Goal: Find specific page/section: Find specific page/section

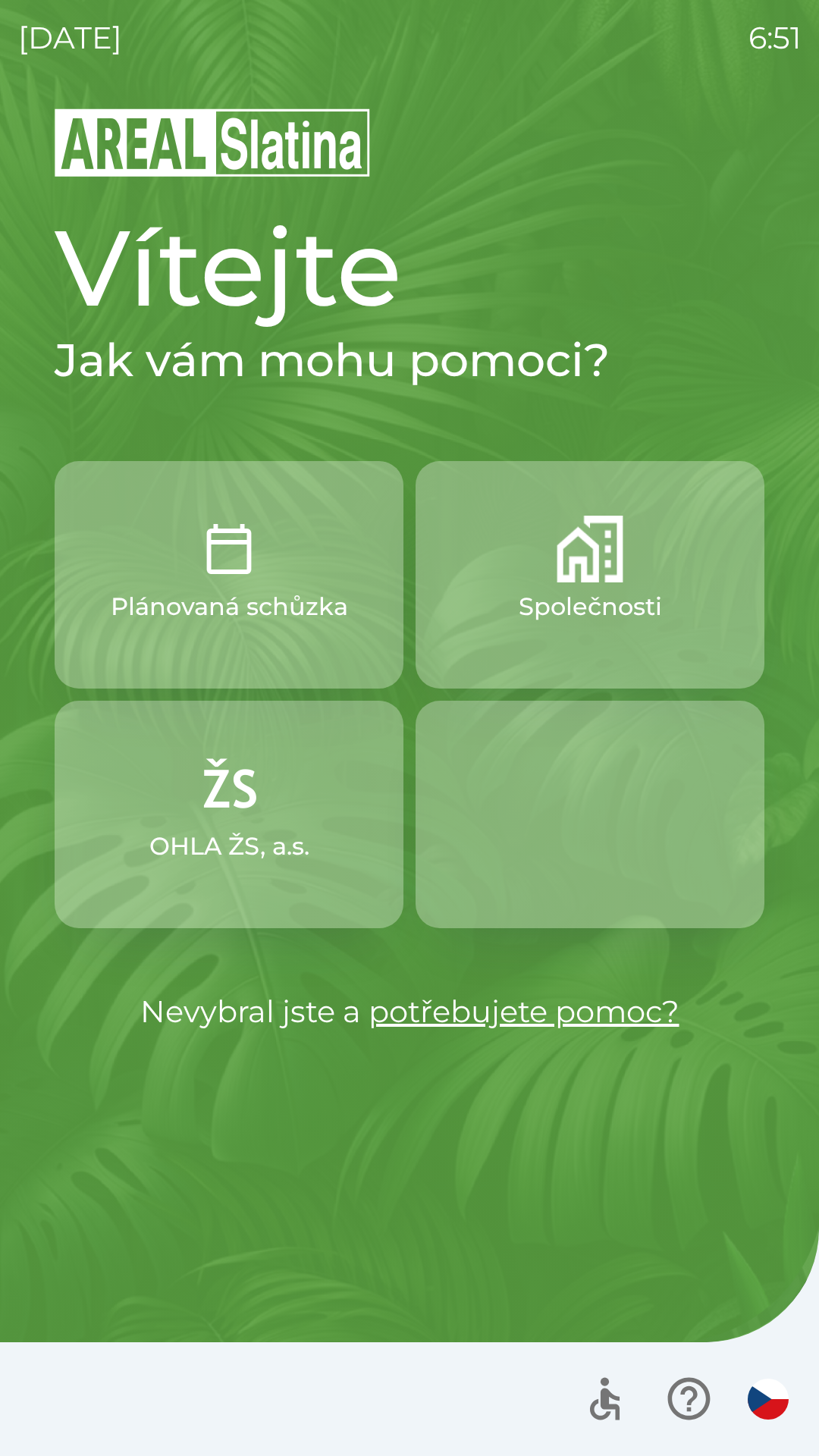
click at [791, 369] on div "[DATE] 6:51 Vítejte Jak vám mohu pomoci? Plánovaná schůzka Společnosti OHLA ŽS,…" at bounding box center [410, 728] width 819 height 1456
click at [549, 991] on div "[DATE] 6:51 Vítejte Jak vám mohu pomoci? Plánovaná schůzka Společnosti OHLA ŽS,…" at bounding box center [410, 728] width 819 height 1456
click at [6, 7] on div "[DATE] 6:51 Vítejte Jak vám mohu pomoci? Plánovaná schůzka Společnosti OHLA ŽS,…" at bounding box center [410, 728] width 819 height 1456
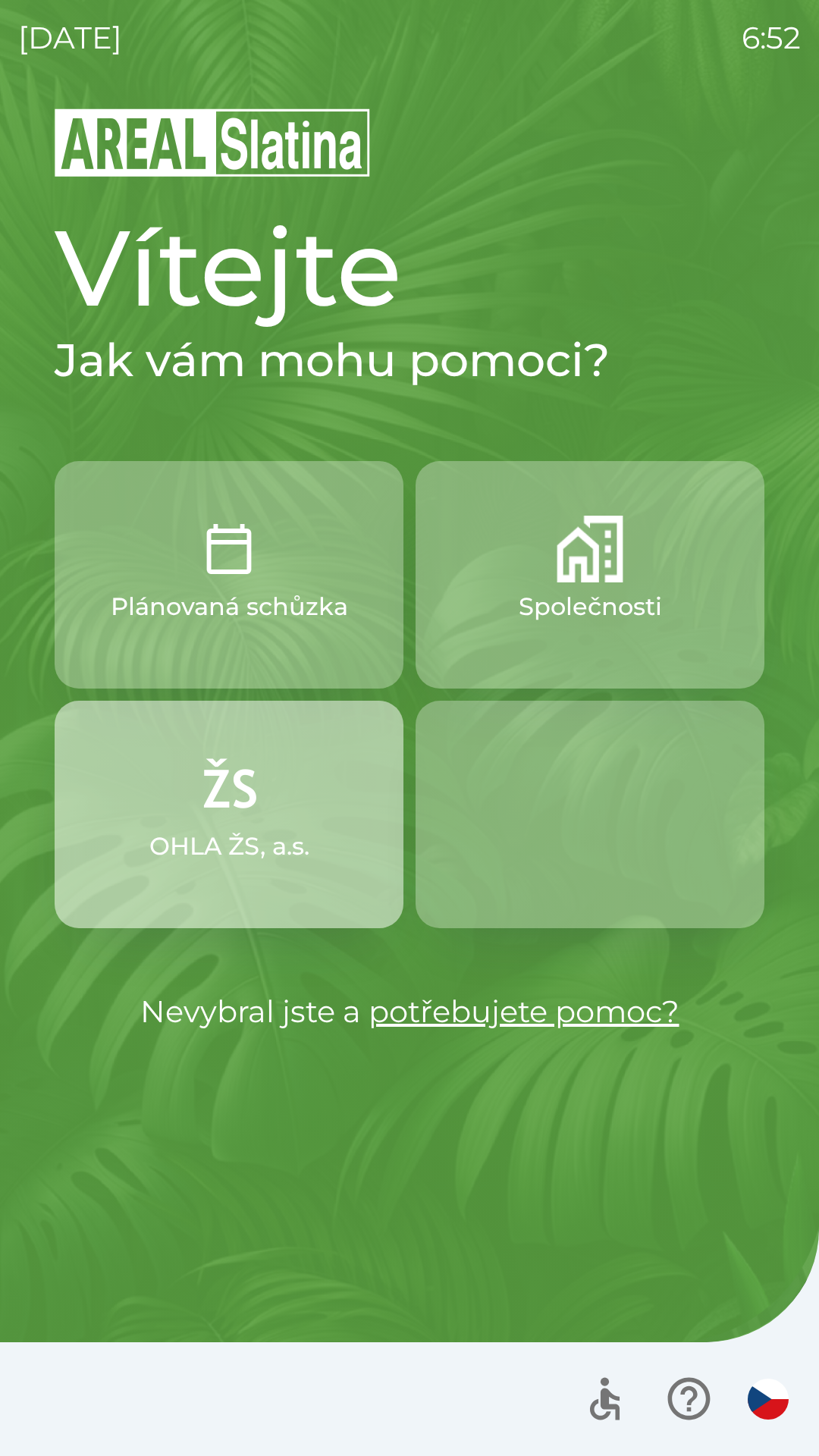
click at [250, 835] on p "OHLA ŽS, a.s." at bounding box center [229, 846] width 160 height 36
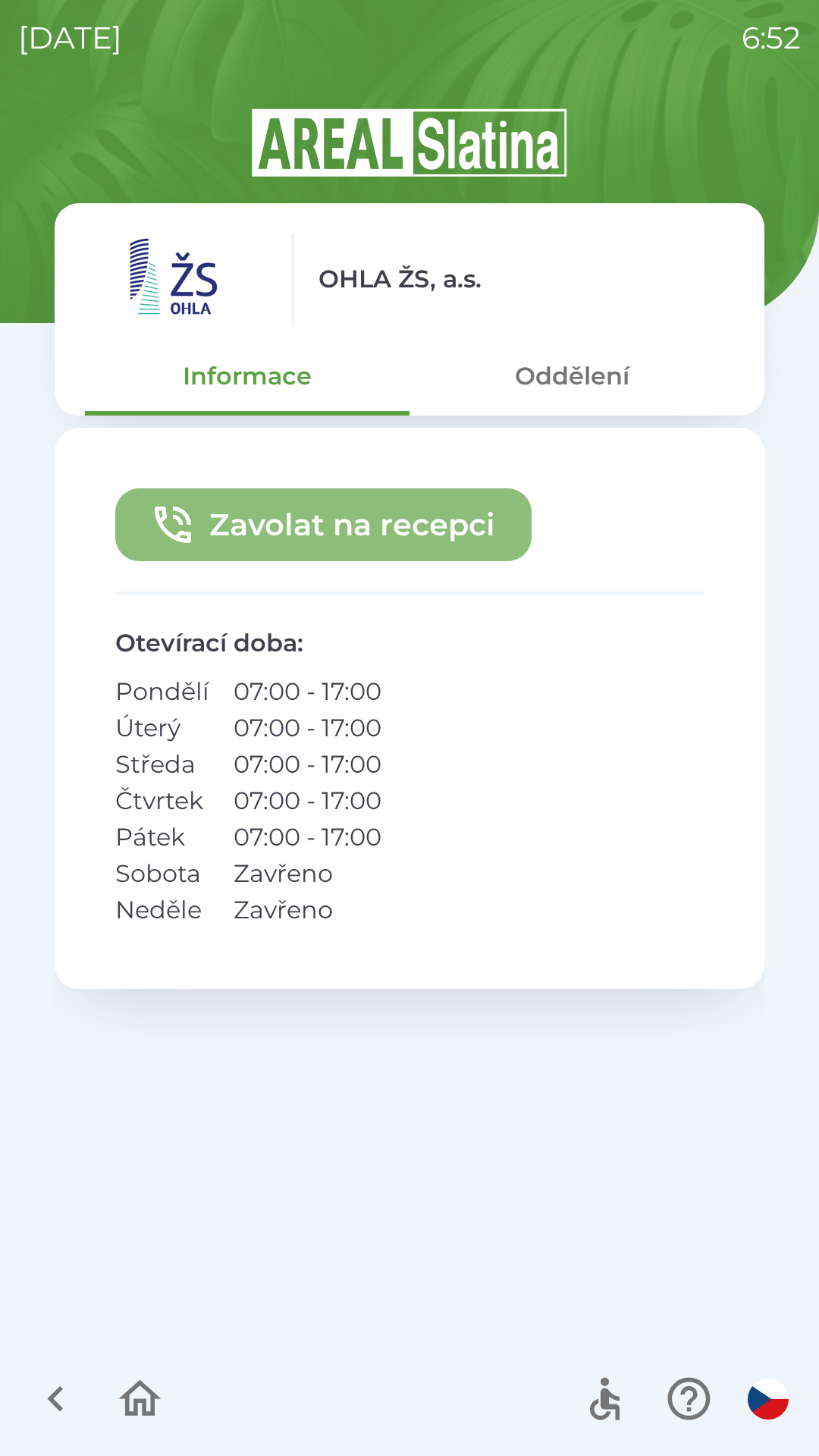
click at [312, 525] on button "Zavolat na recepci" at bounding box center [324, 524] width 417 height 73
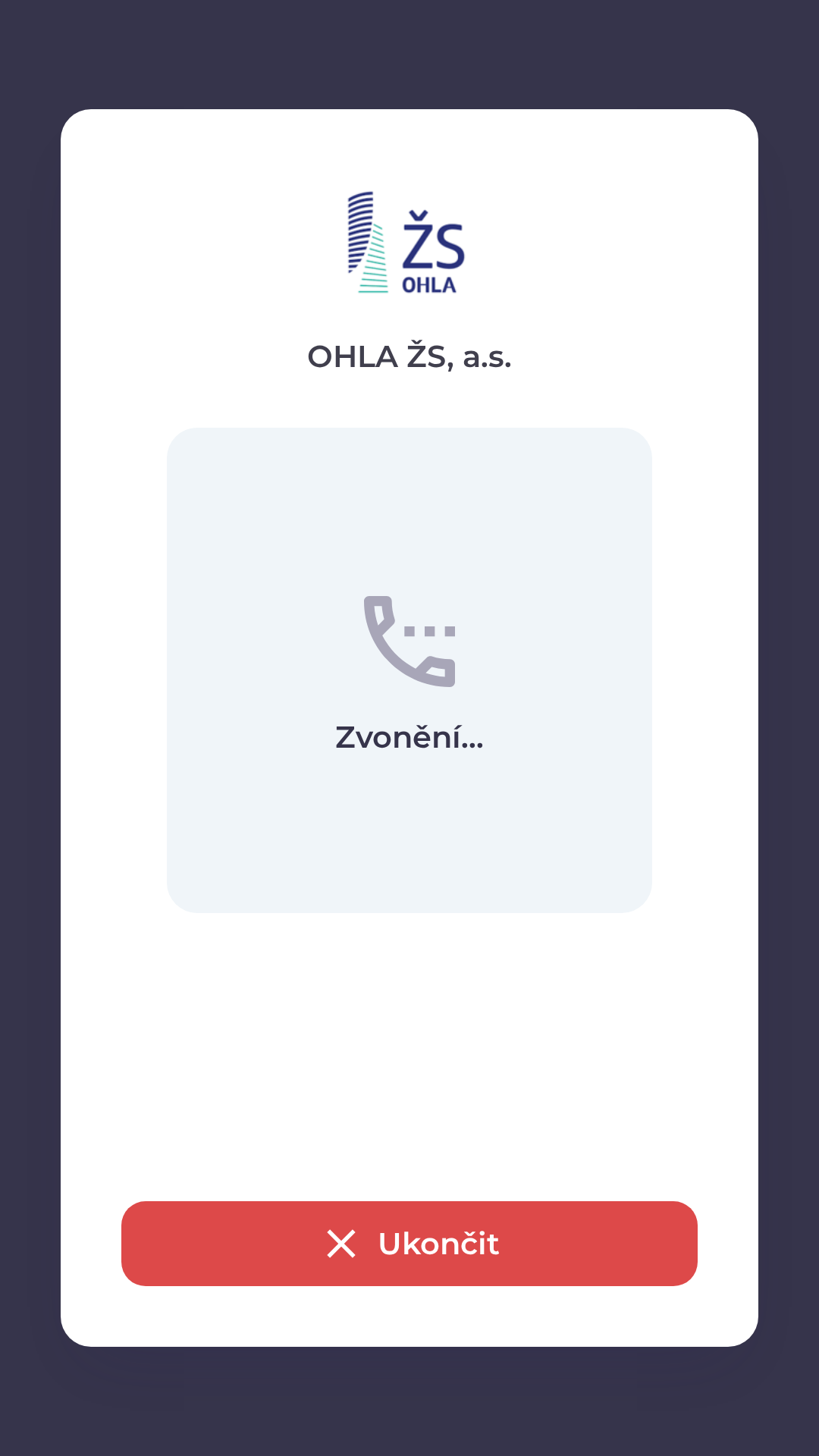
click at [433, 1258] on button "Ukončit" at bounding box center [410, 1244] width 576 height 85
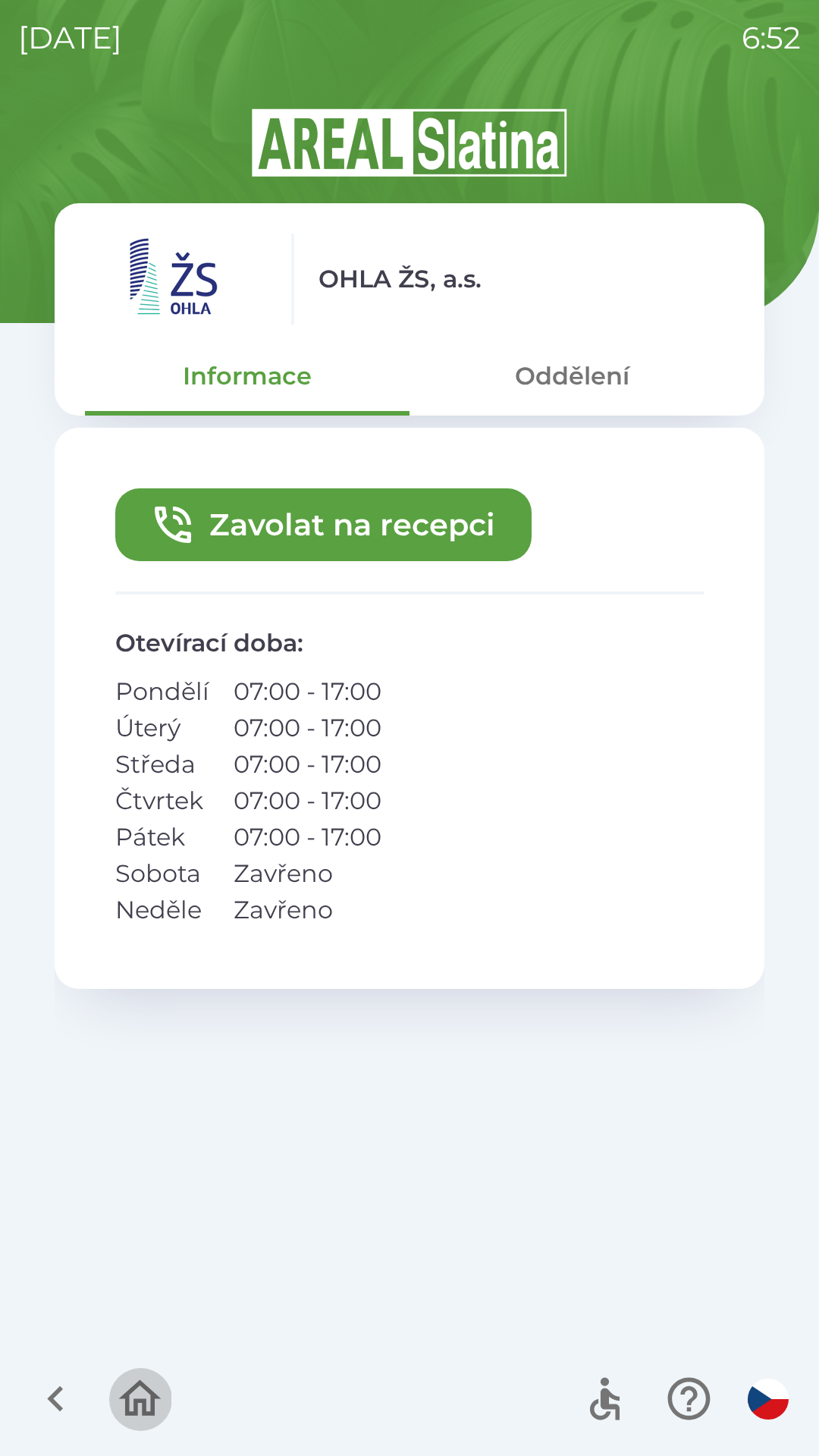
click at [131, 1397] on icon "button" at bounding box center [140, 1399] width 51 height 51
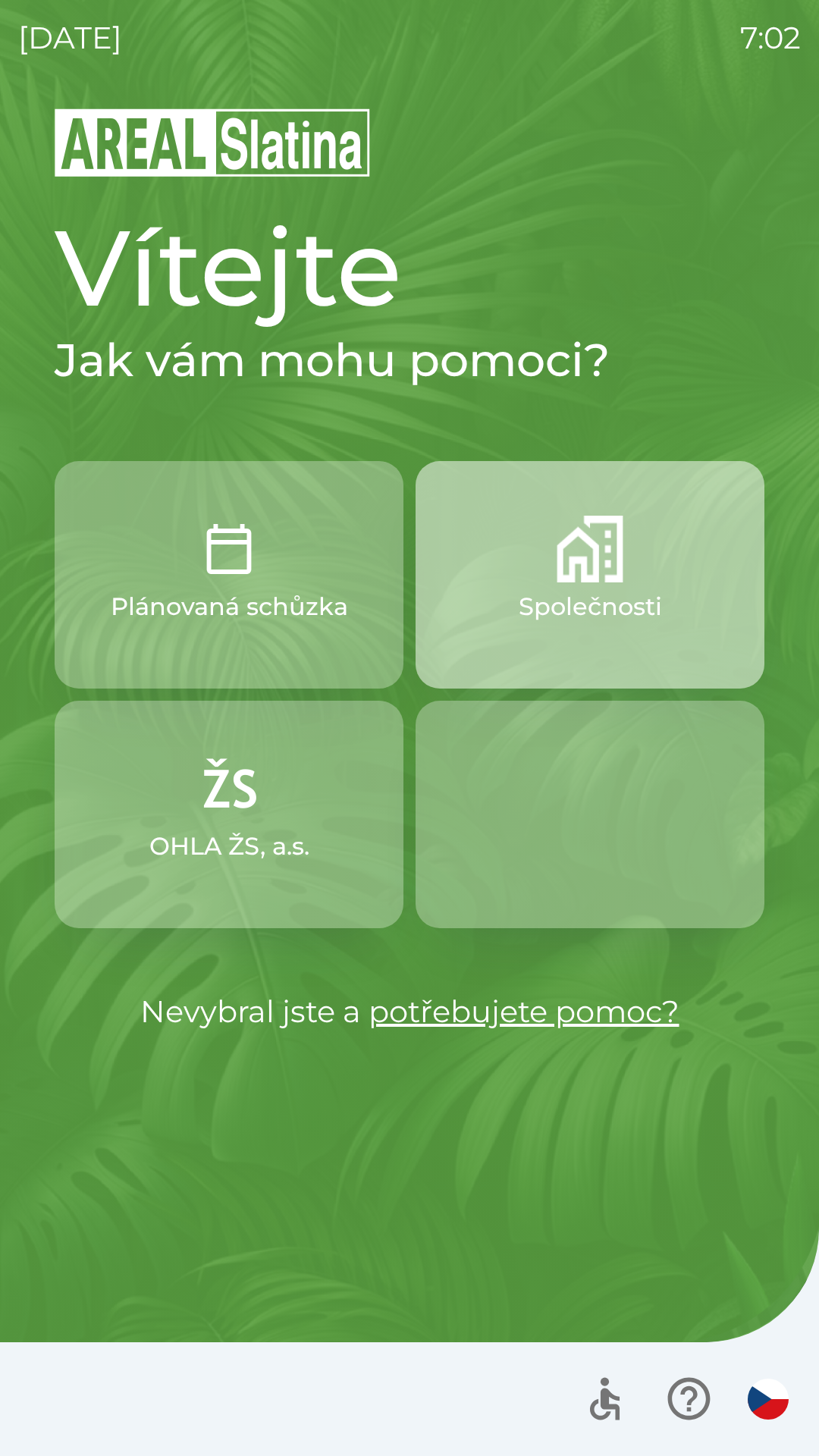
click at [569, 574] on img "button" at bounding box center [590, 549] width 67 height 67
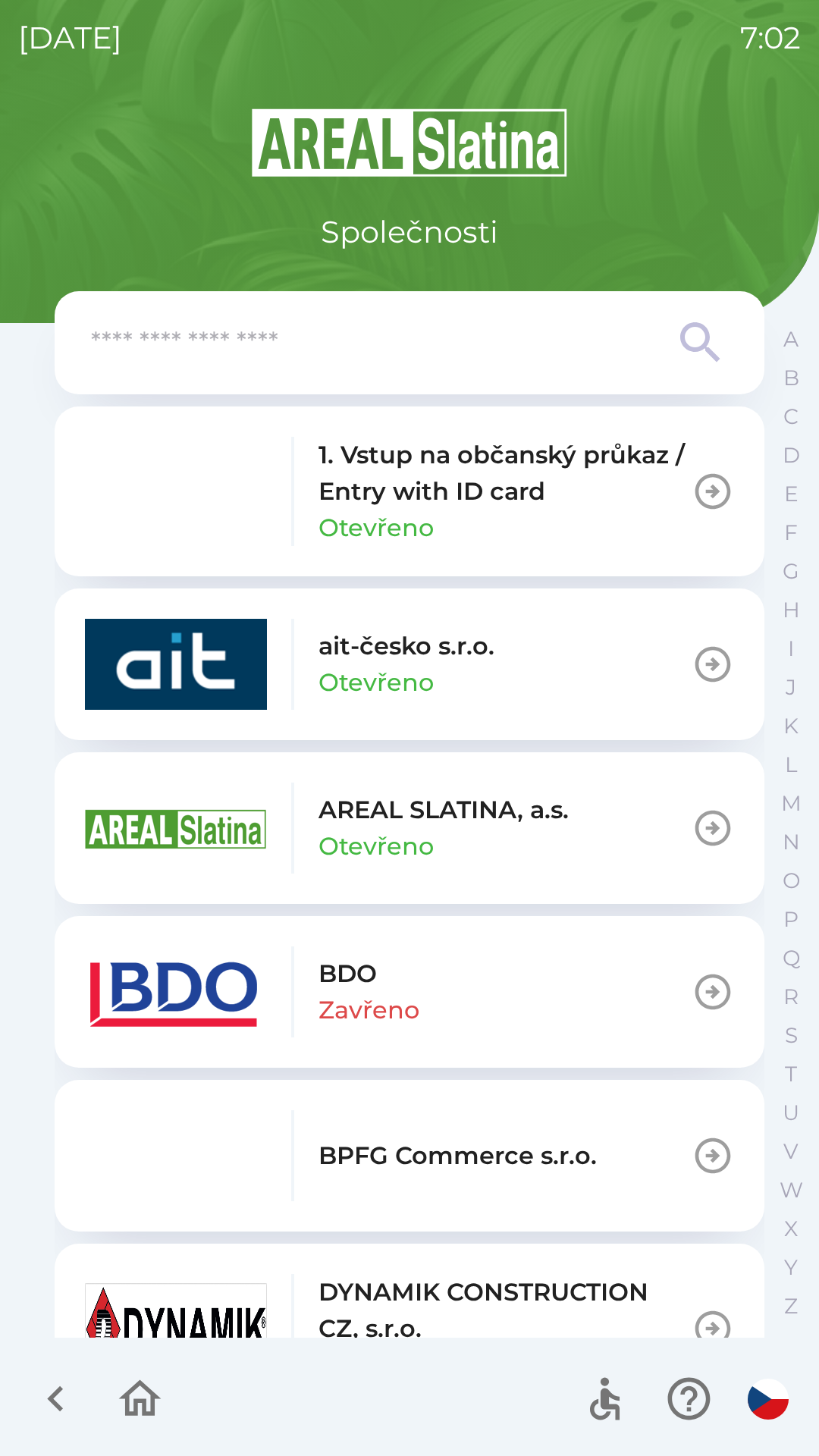
click at [196, 1000] on img "button" at bounding box center [176, 991] width 182 height 91
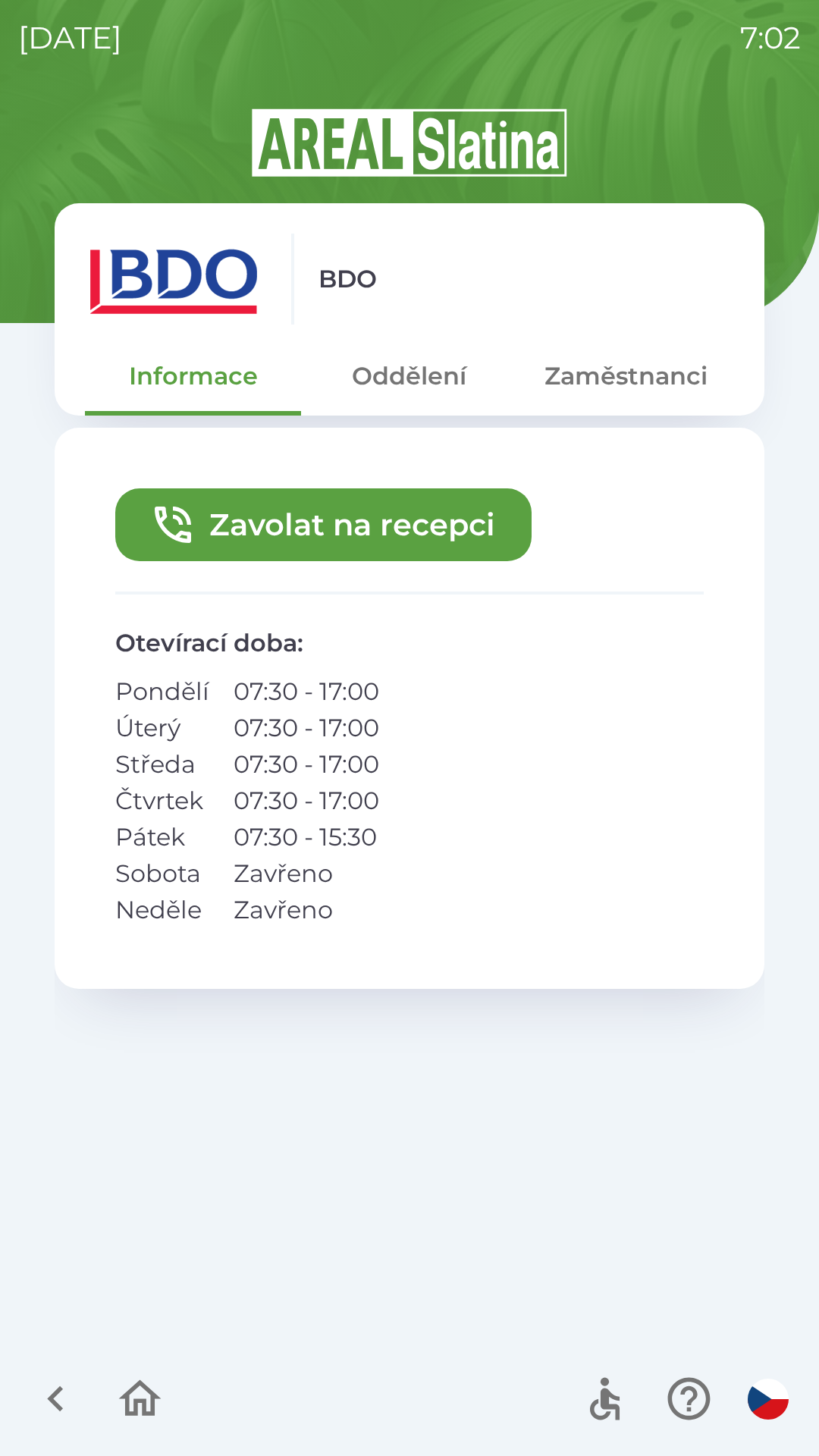
click at [349, 539] on button "Zavolat na recepci" at bounding box center [324, 524] width 417 height 73
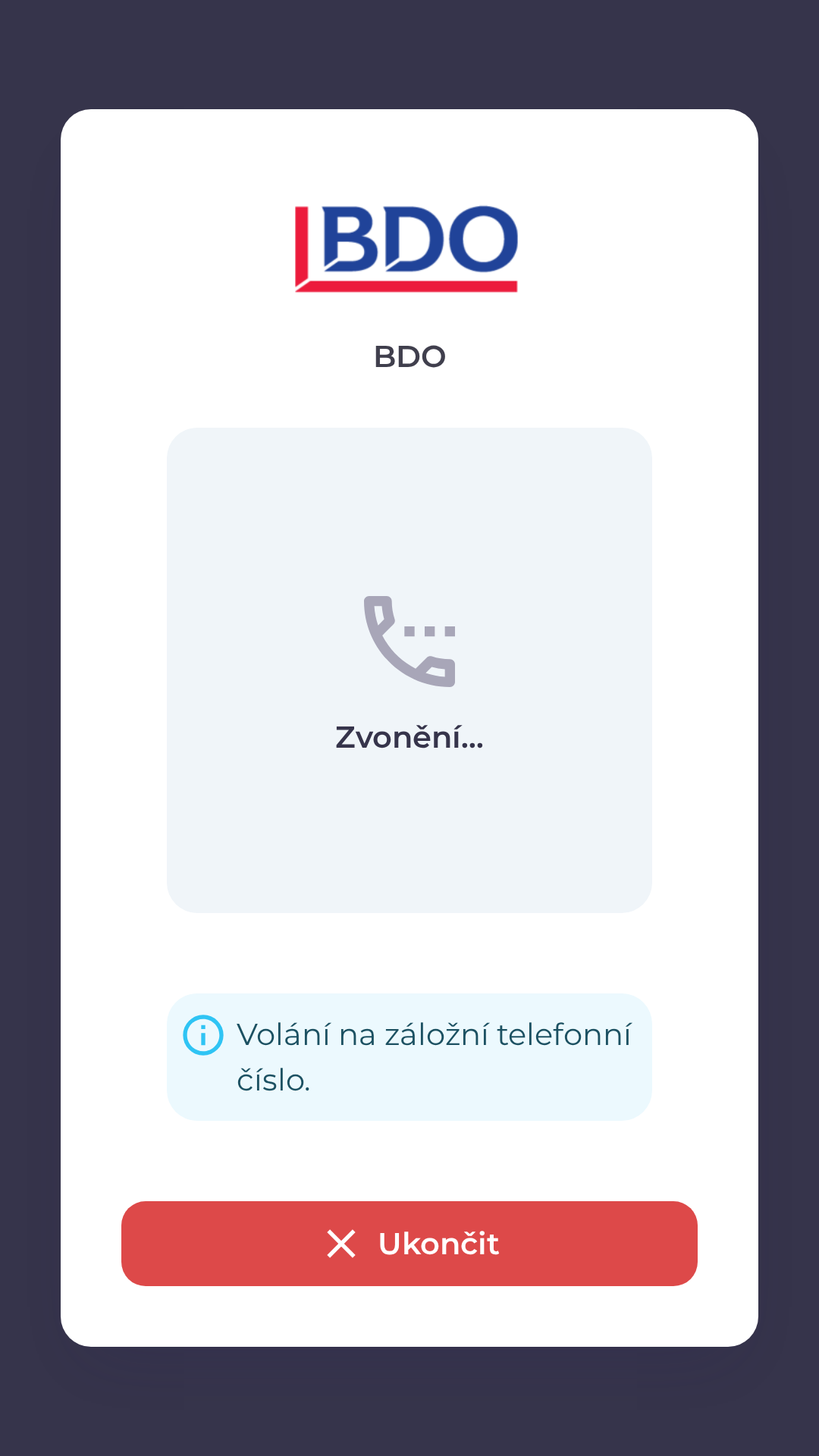
click at [433, 1227] on button "Ukončit" at bounding box center [410, 1244] width 576 height 85
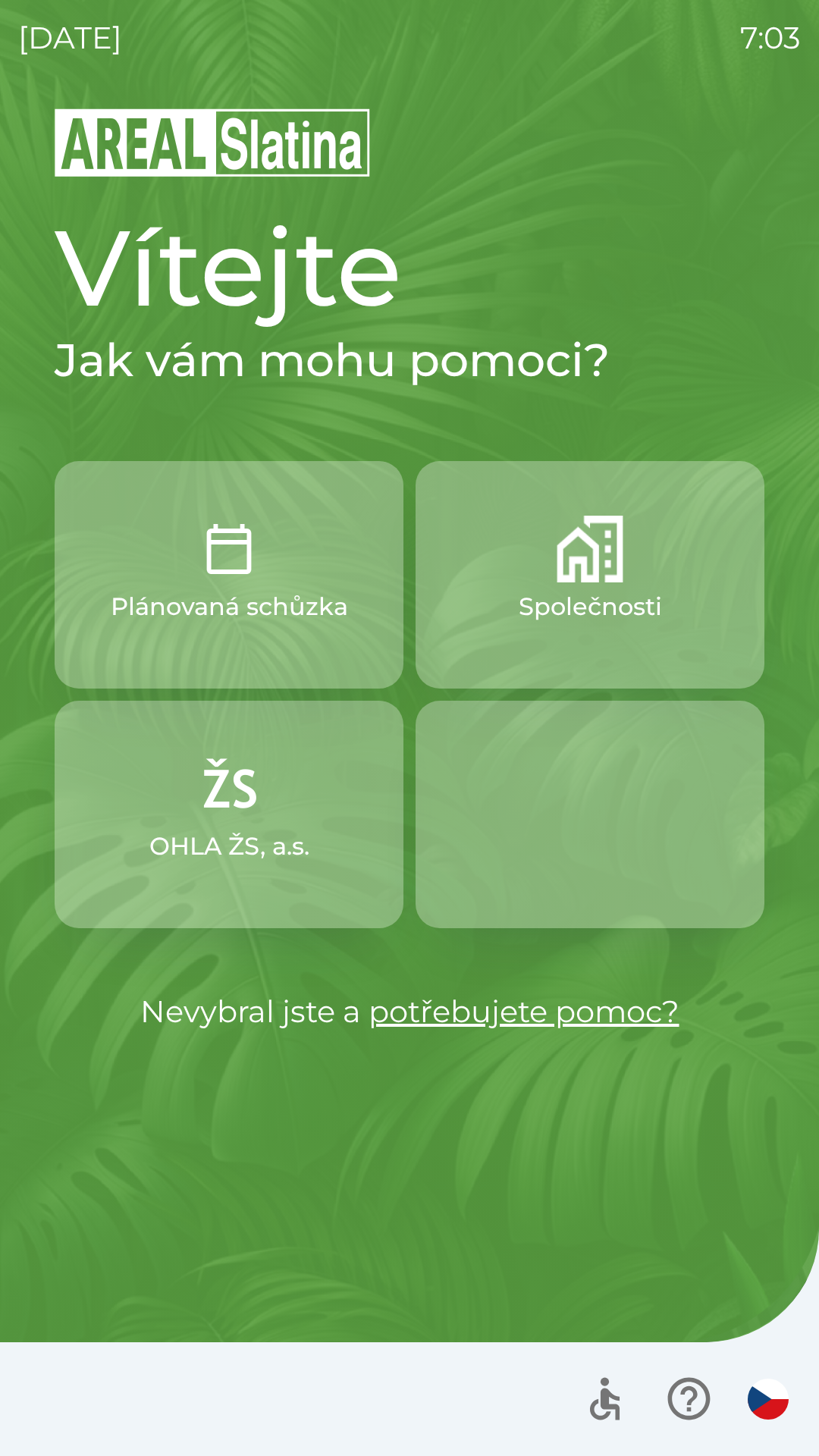
click at [449, 640] on button "Společnosti" at bounding box center [590, 575] width 349 height 227
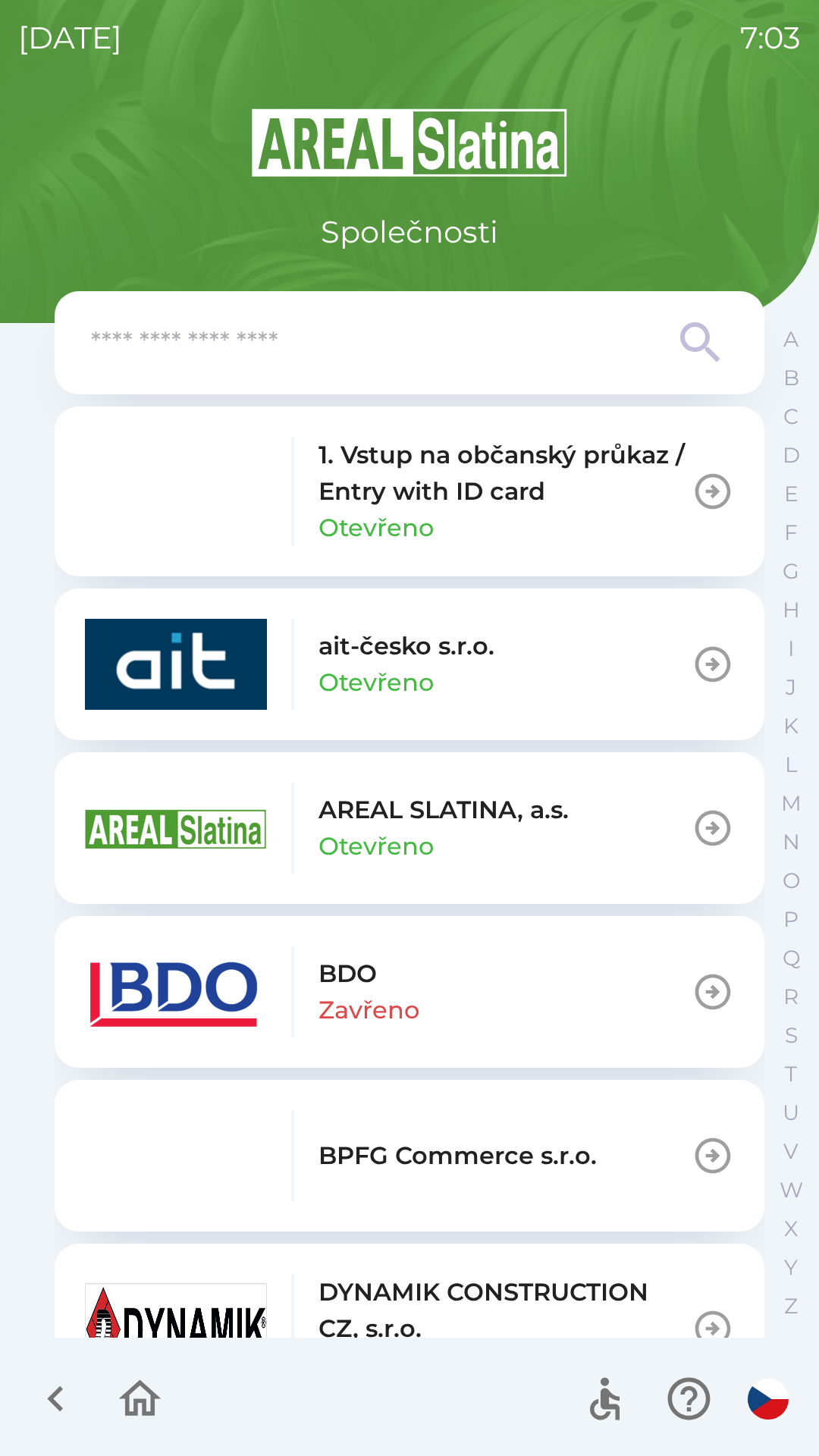
click at [169, 994] on img "button" at bounding box center [176, 991] width 182 height 91
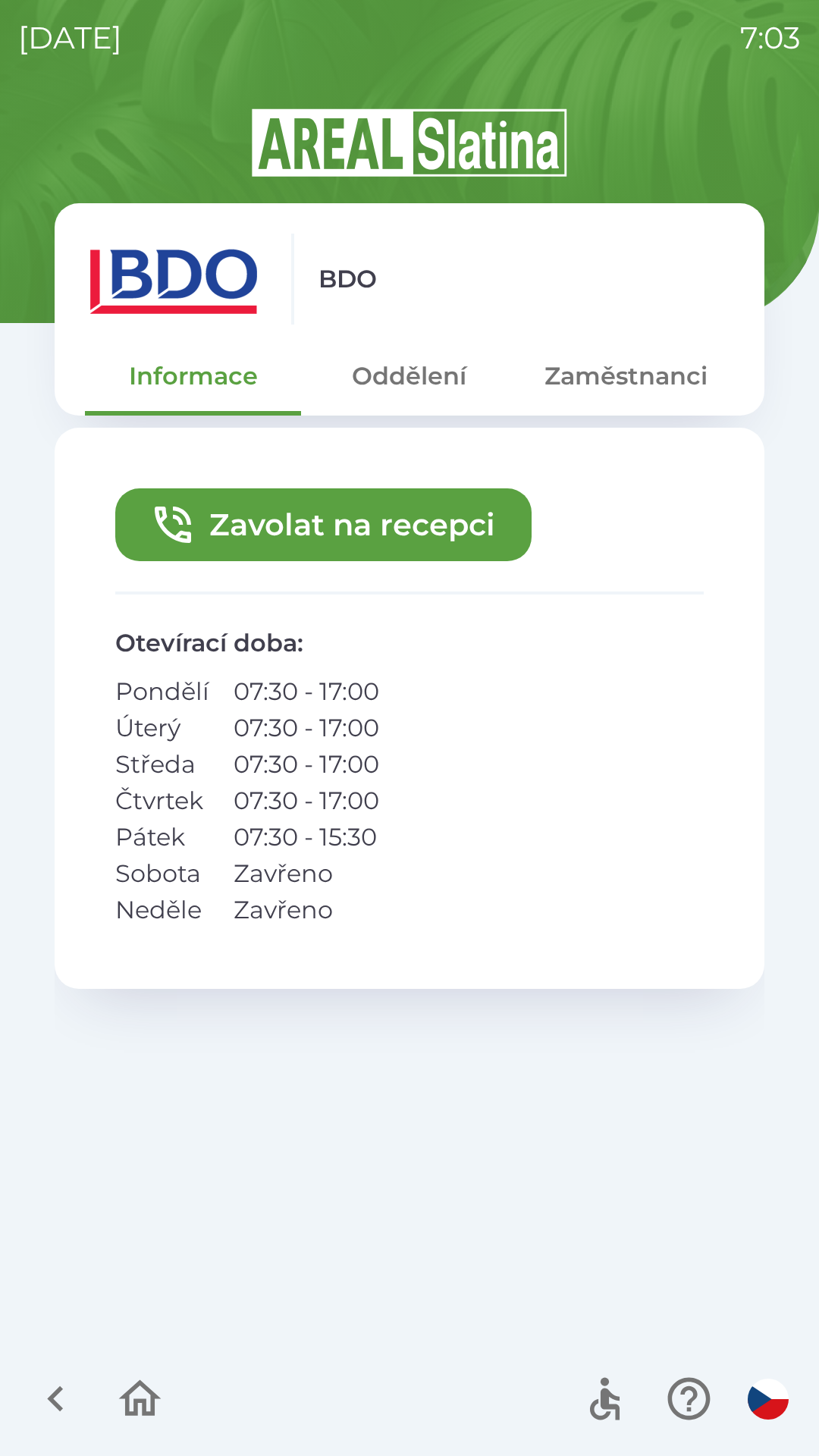
click at [228, 523] on button "Zavolat na recepci" at bounding box center [324, 524] width 417 height 73
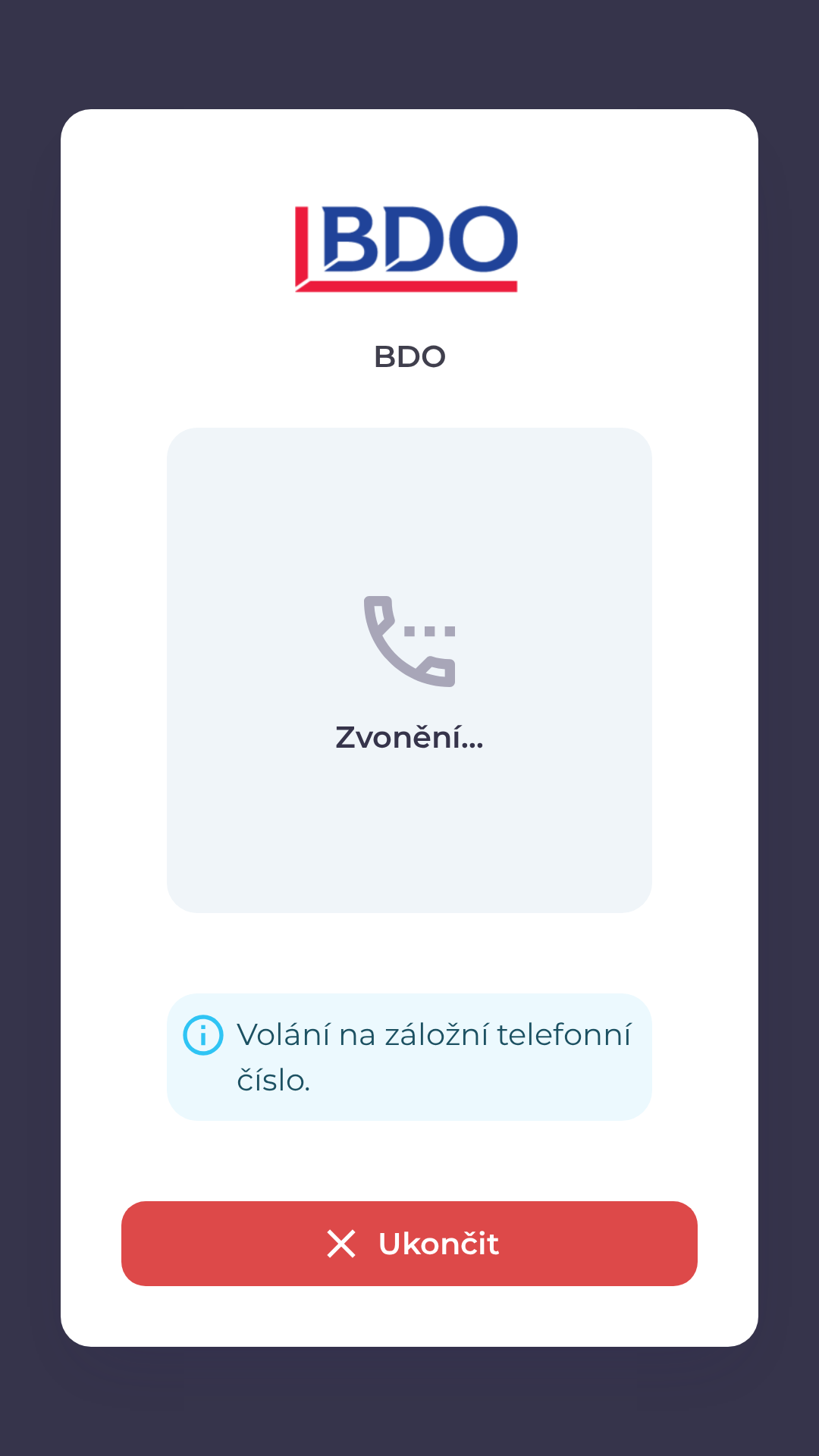
click at [341, 1244] on icon "button" at bounding box center [340, 1243] width 28 height 28
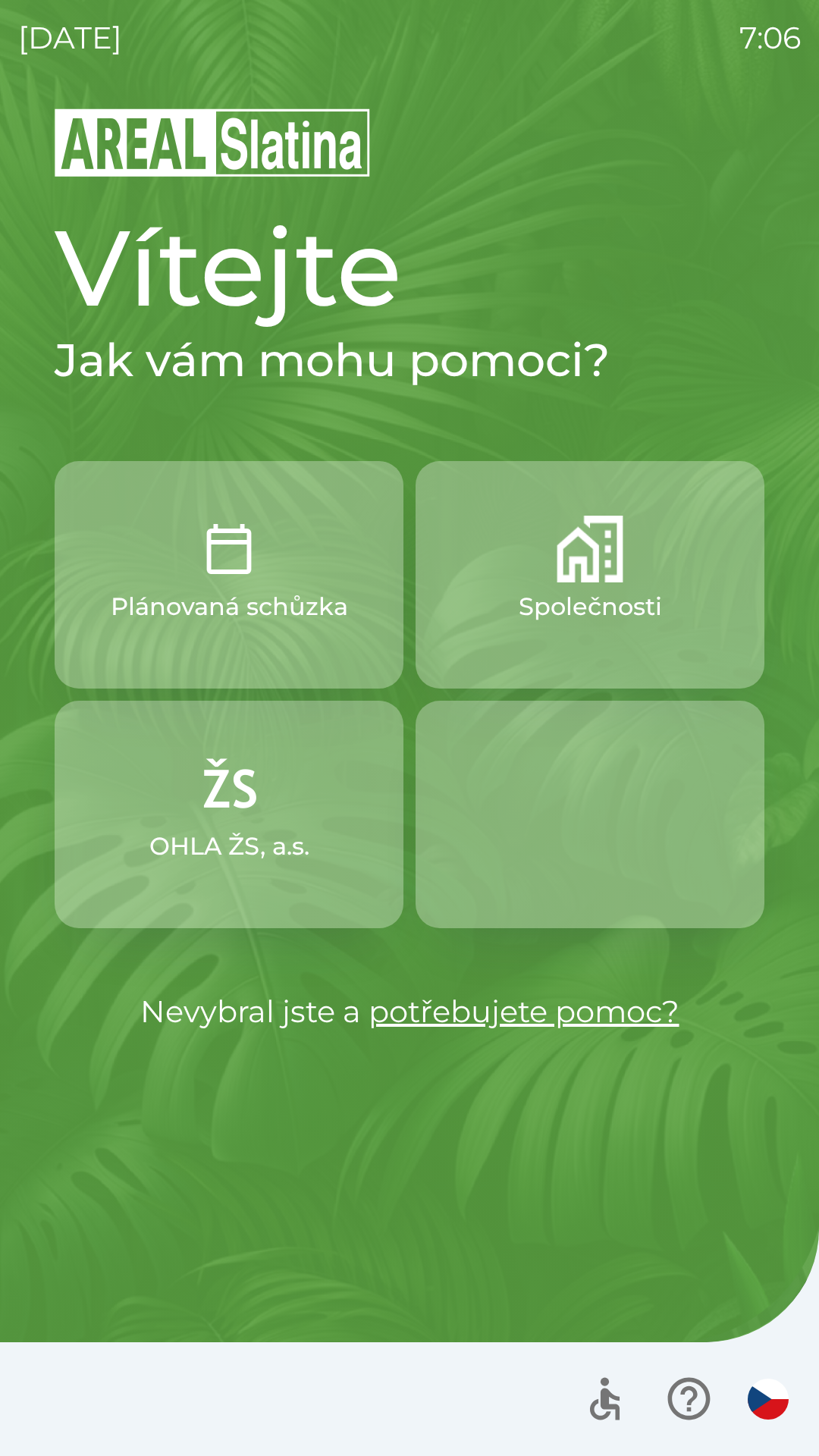
click at [582, 591] on p "Společnosti" at bounding box center [590, 606] width 143 height 36
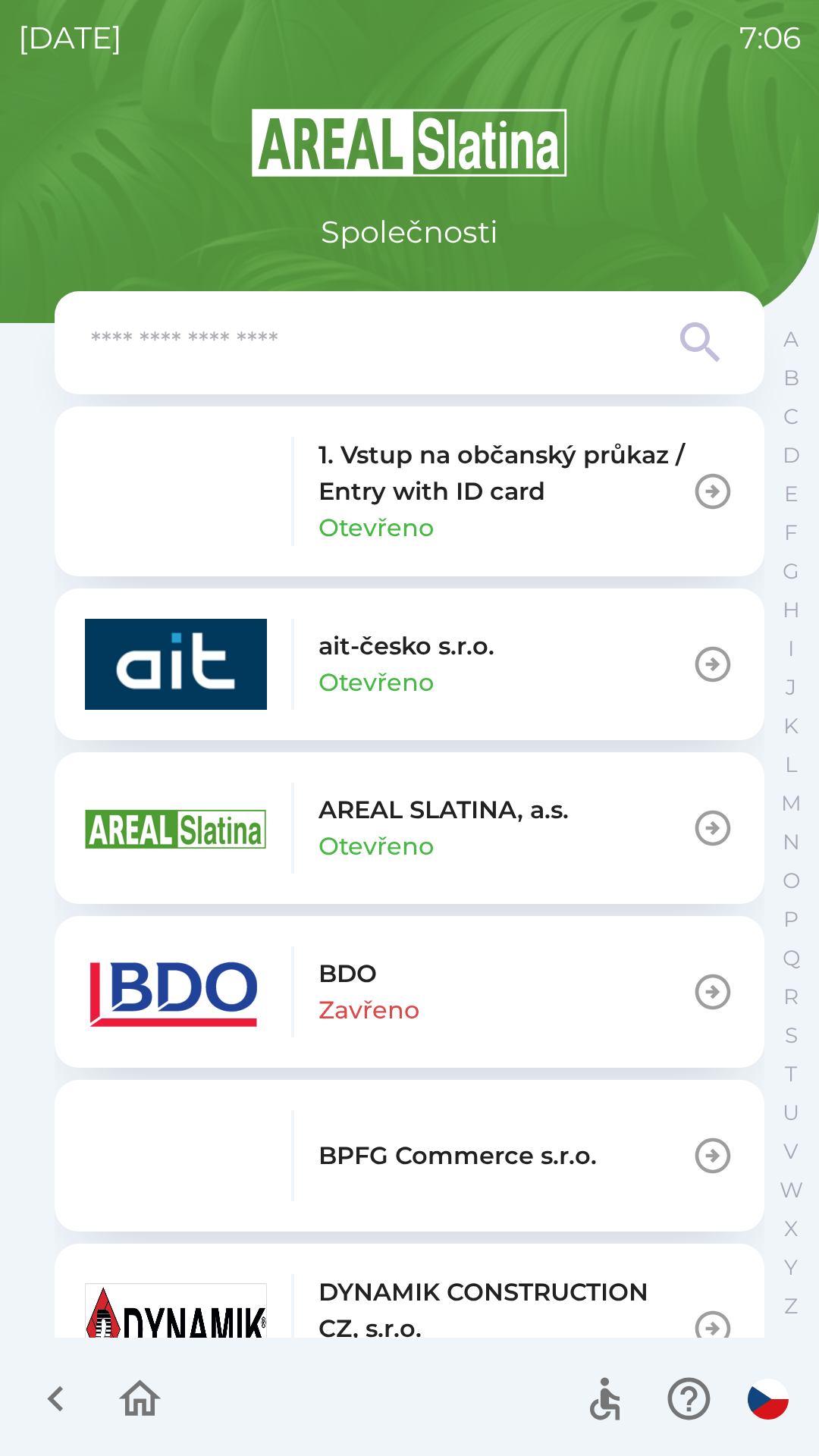
click at [489, 1005] on button "BDO Zavřeno" at bounding box center [410, 992] width 710 height 152
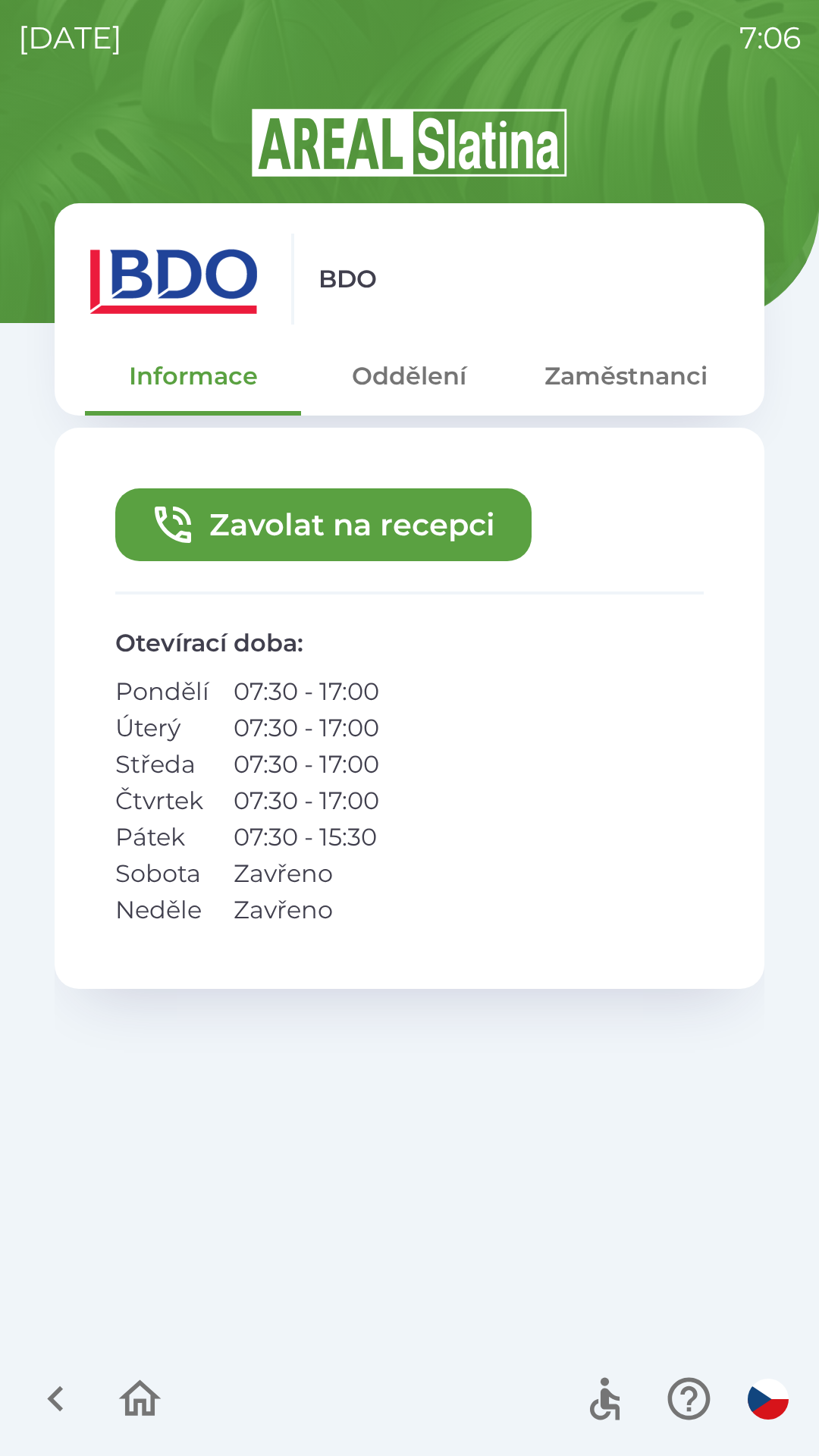
click at [411, 373] on button "Oddělení" at bounding box center [410, 376] width 216 height 55
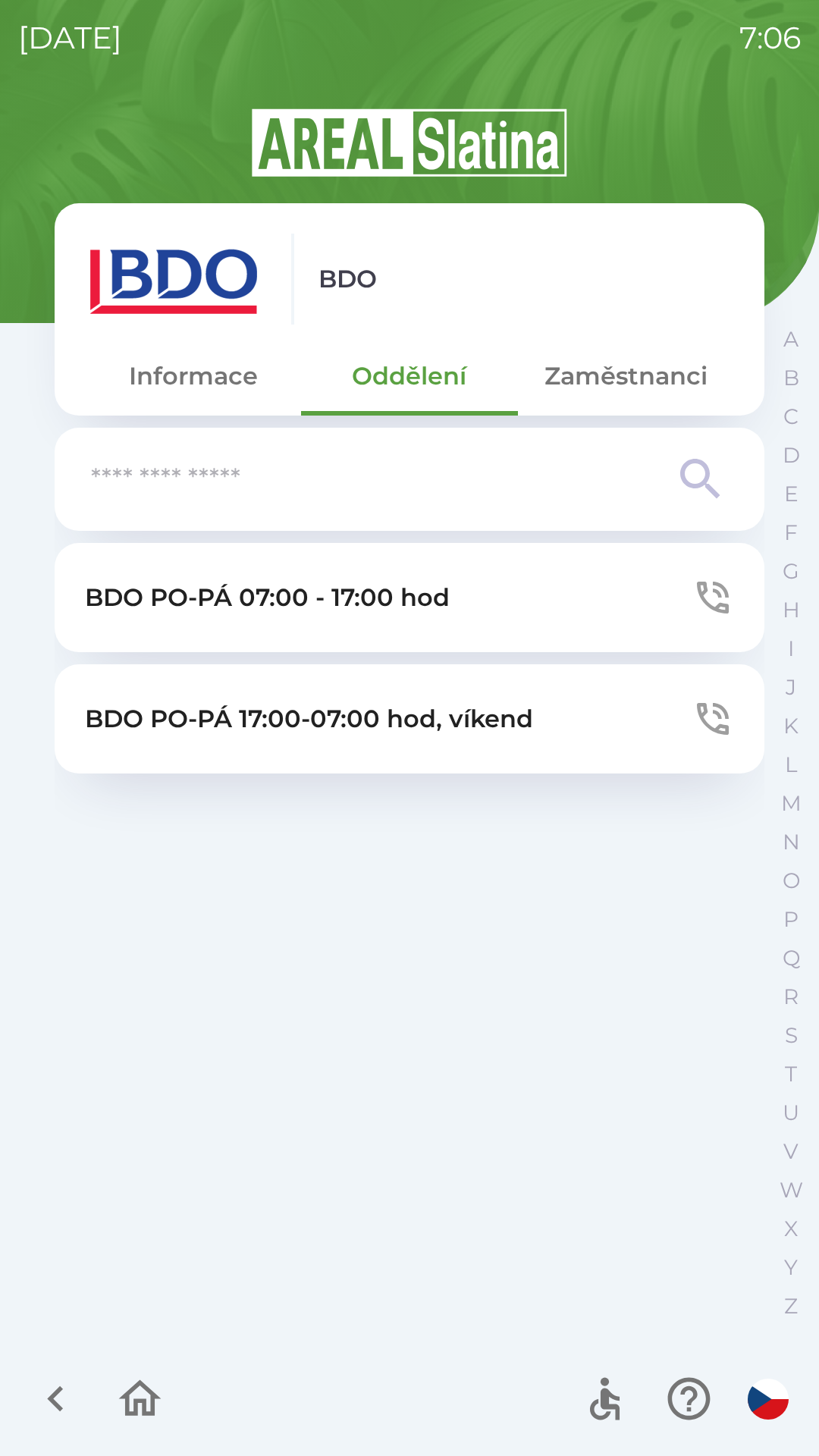
click at [646, 401] on button "Zaměstnanci" at bounding box center [626, 376] width 216 height 55
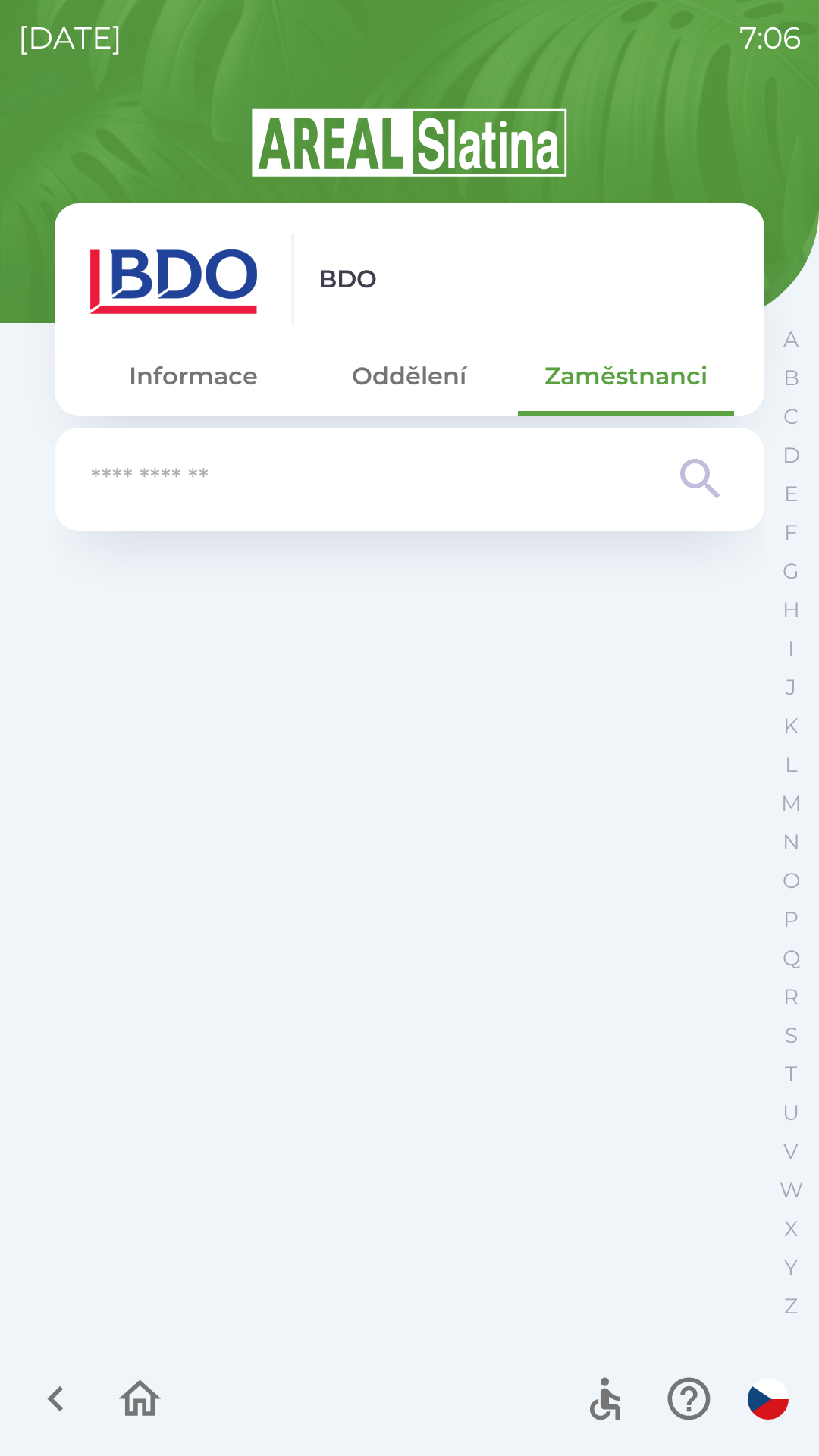
click at [543, 500] on input "text" at bounding box center [379, 480] width 576 height 41
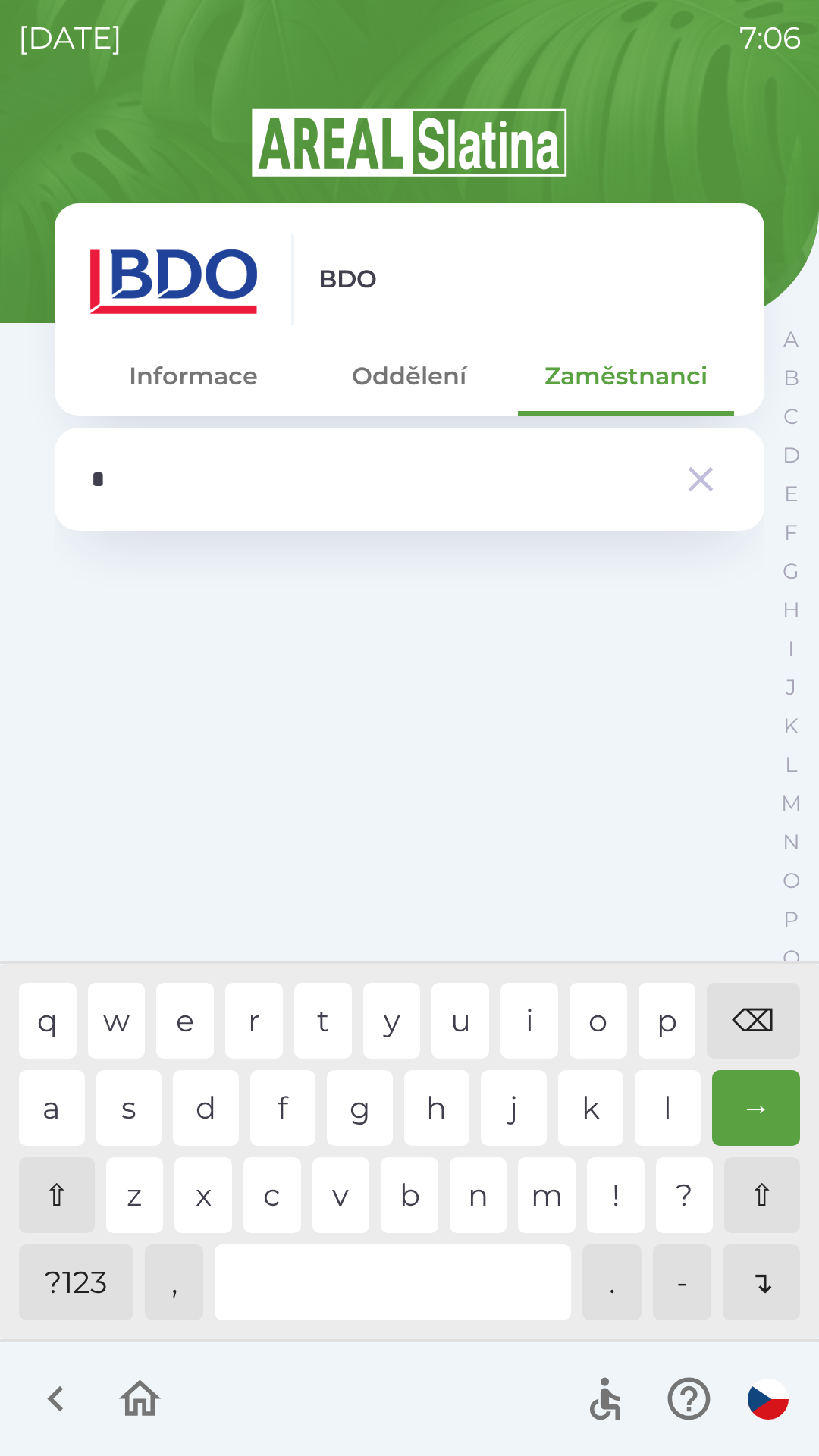
click at [137, 1203] on div "z" at bounding box center [135, 1195] width 58 height 76
click at [387, 1193] on div "b" at bounding box center [410, 1195] width 58 height 76
click at [386, 1037] on div "y" at bounding box center [392, 1021] width 58 height 76
click at [743, 1021] on div "⌫" at bounding box center [753, 1021] width 93 height 76
type input "****"
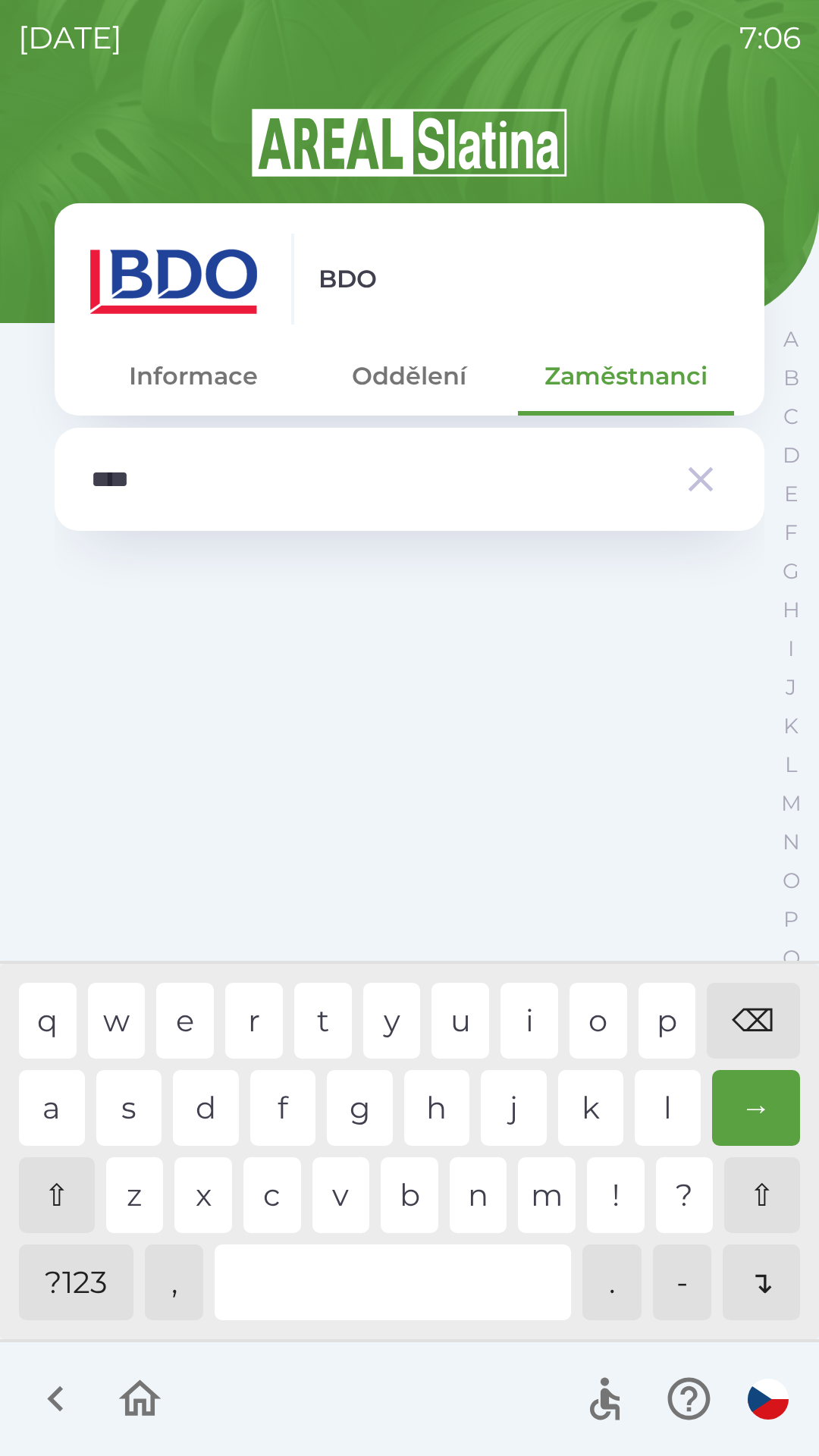
click at [752, 1019] on div "⌫" at bounding box center [753, 1021] width 93 height 76
click at [765, 1274] on div "BDO Informace Oddělení Zaměstnanci **** q w e r t y u i o p ⌫ a s d f g h j k l…" at bounding box center [410, 781] width 783 height 1350
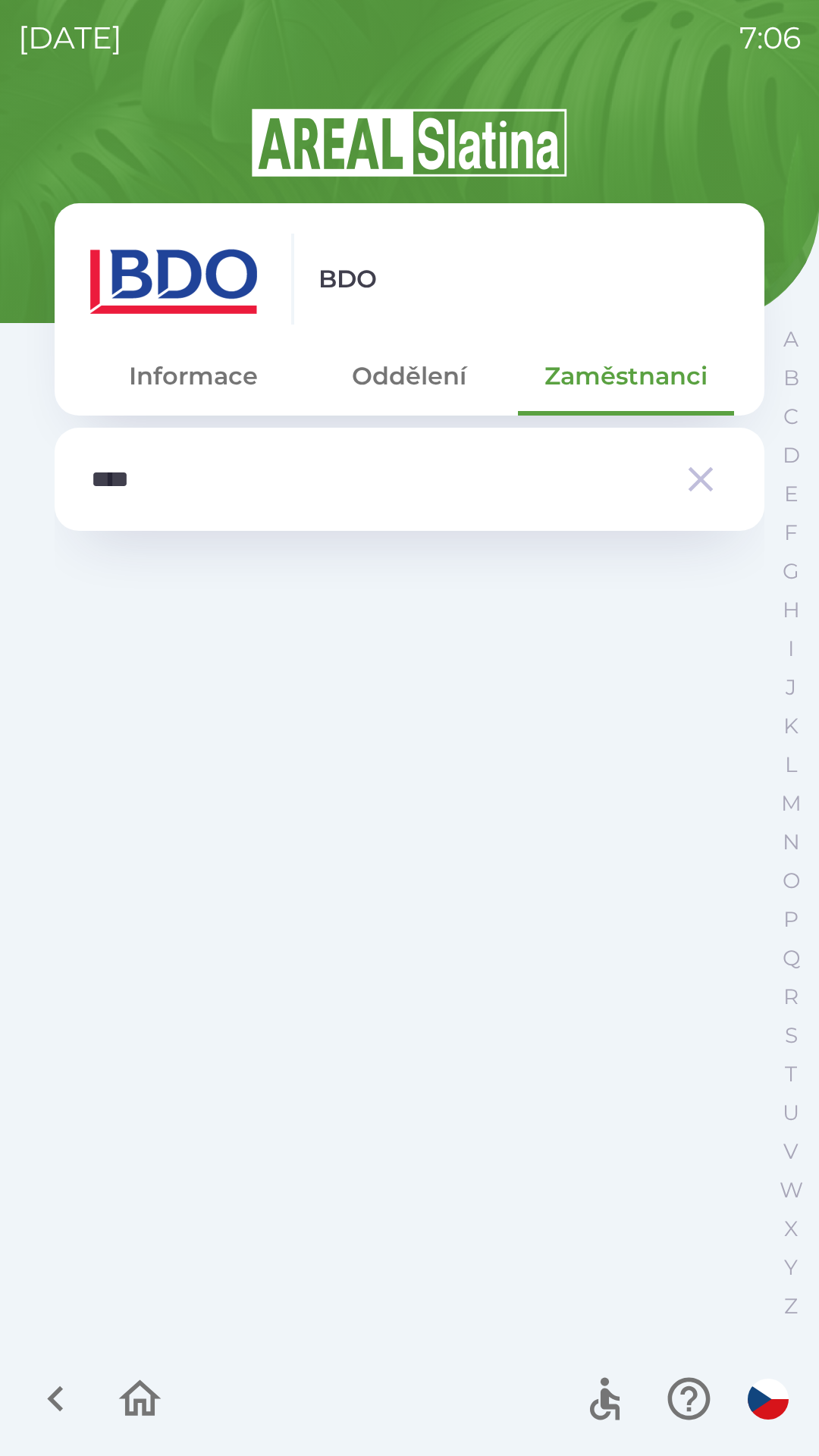
click at [445, 492] on input "****" at bounding box center [379, 480] width 576 height 41
click at [704, 480] on icon "button" at bounding box center [701, 480] width 25 height 25
click at [403, 373] on button "Oddělení" at bounding box center [410, 376] width 216 height 55
